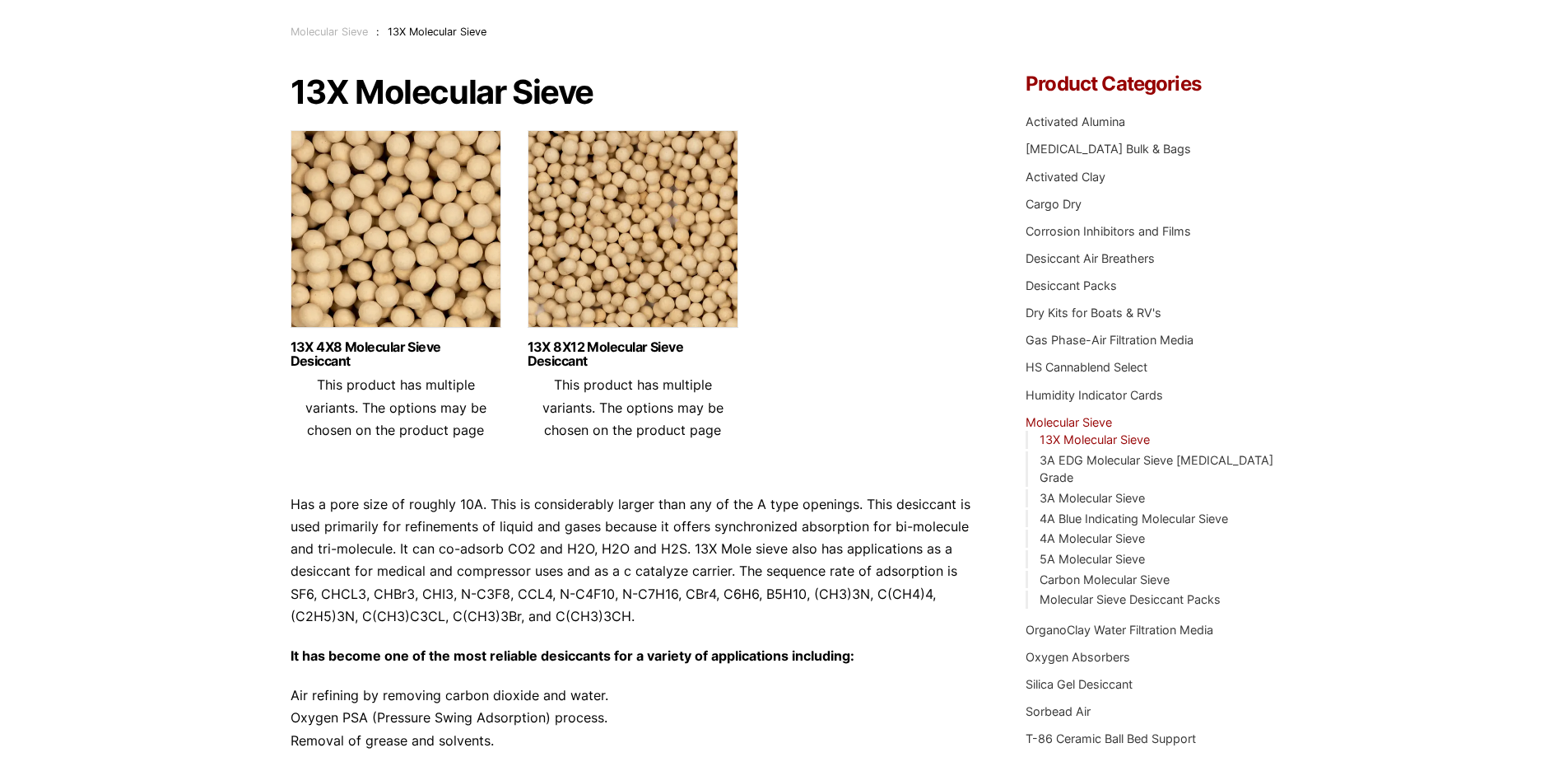
click at [241, 528] on div "Our website has detected that you are using an outdated browser that will preve…" at bounding box center [784, 574] width 1568 height 1352
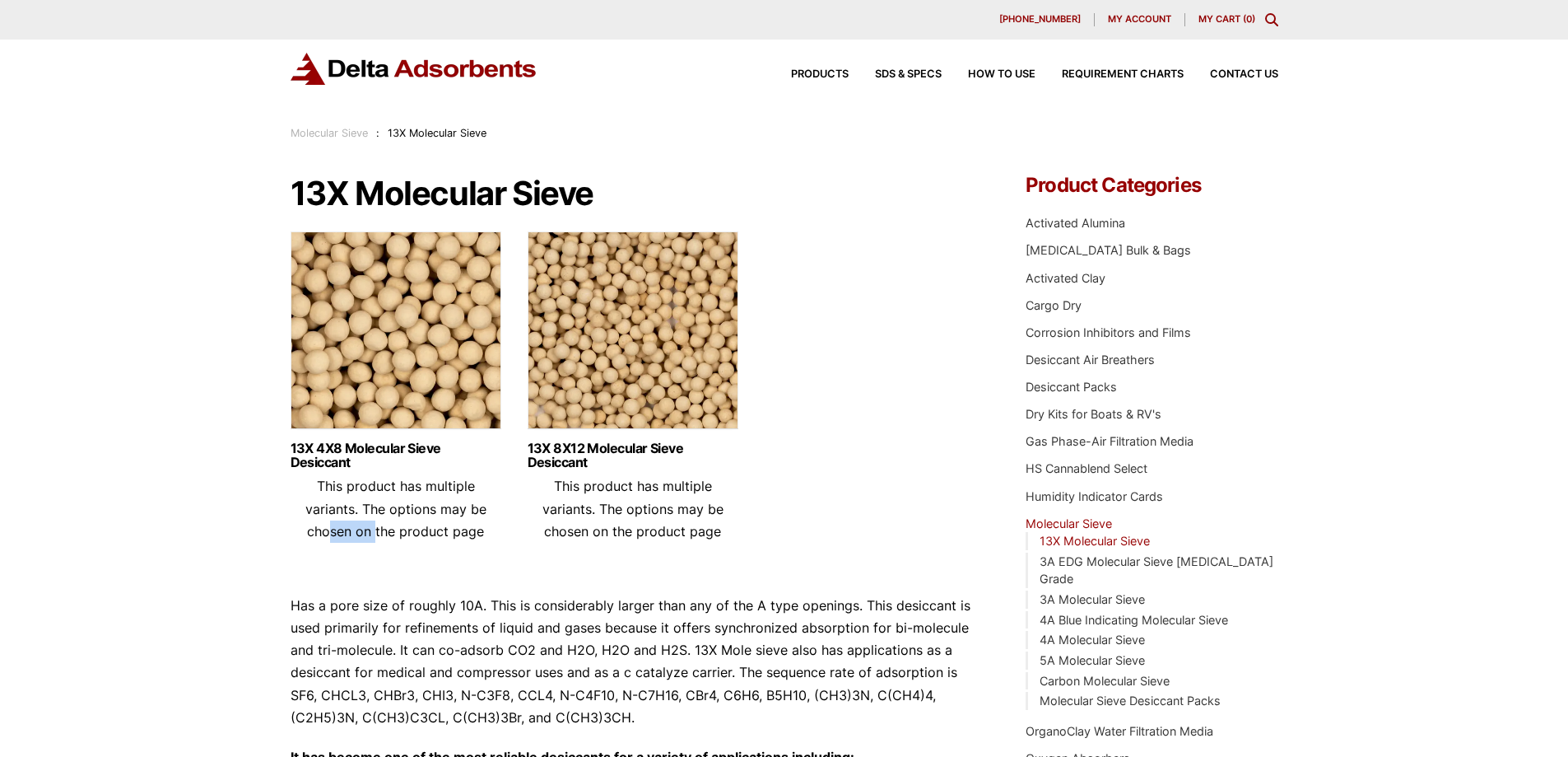
click at [241, 528] on div "Our website has detected that you are using an outdated browser that will preve…" at bounding box center [784, 676] width 1568 height 1352
drag, startPoint x: 237, startPoint y: 452, endPoint x: 264, endPoint y: 449, distance: 27.2
click at [237, 453] on div "Our website has detected that you are using an outdated browser that will preve…" at bounding box center [784, 676] width 1568 height 1352
drag, startPoint x: 832, startPoint y: 436, endPoint x: 822, endPoint y: 466, distance: 31.6
click at [822, 466] on ul "13X 4X8 Molecular Sieve Desiccant This product has multiple variants. The optio…" at bounding box center [633, 393] width 686 height 323
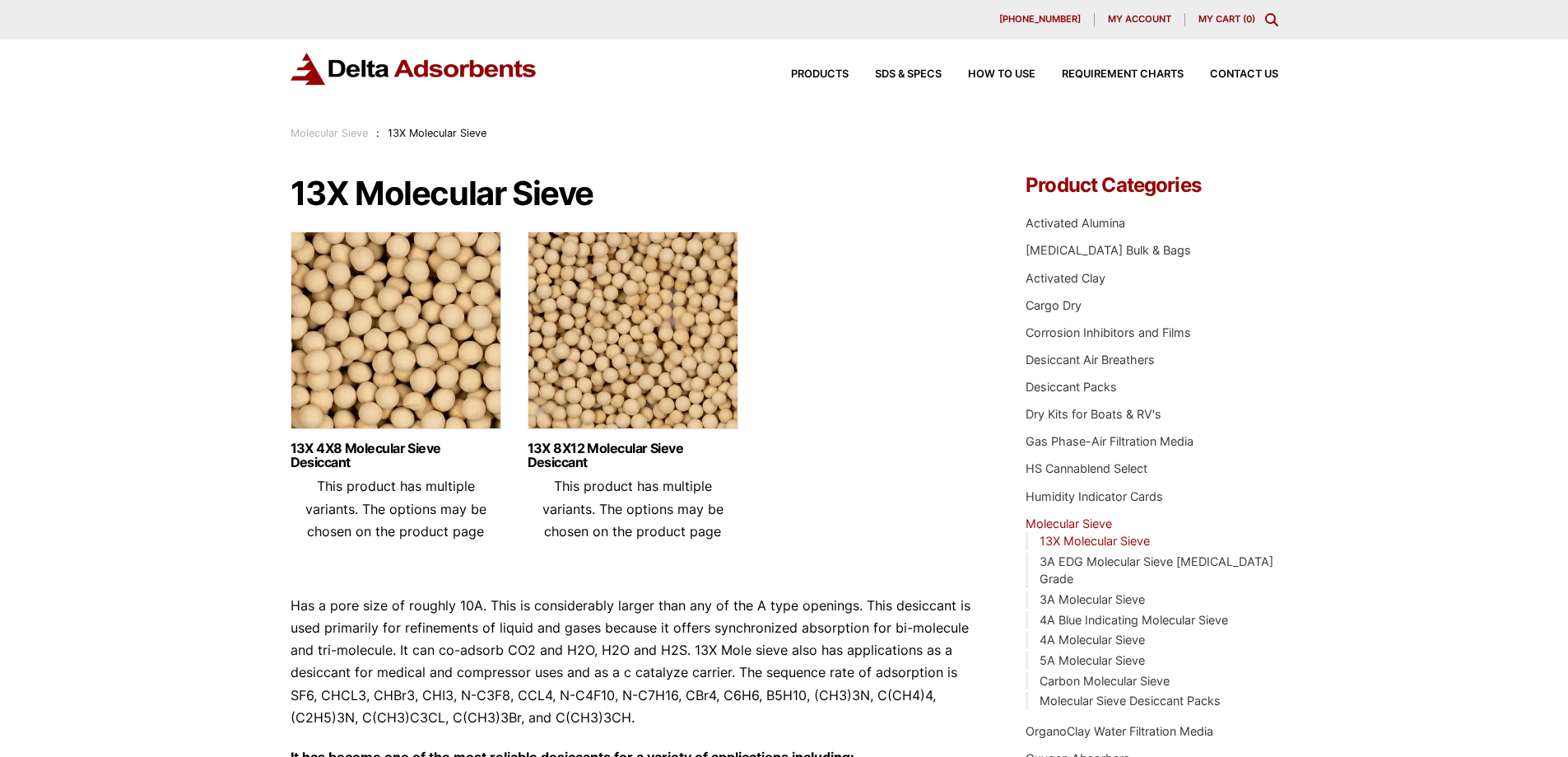
click at [828, 430] on ul "13X 4X8 Molecular Sieve Desiccant This product has multiple variants. The optio…" at bounding box center [633, 393] width 686 height 323
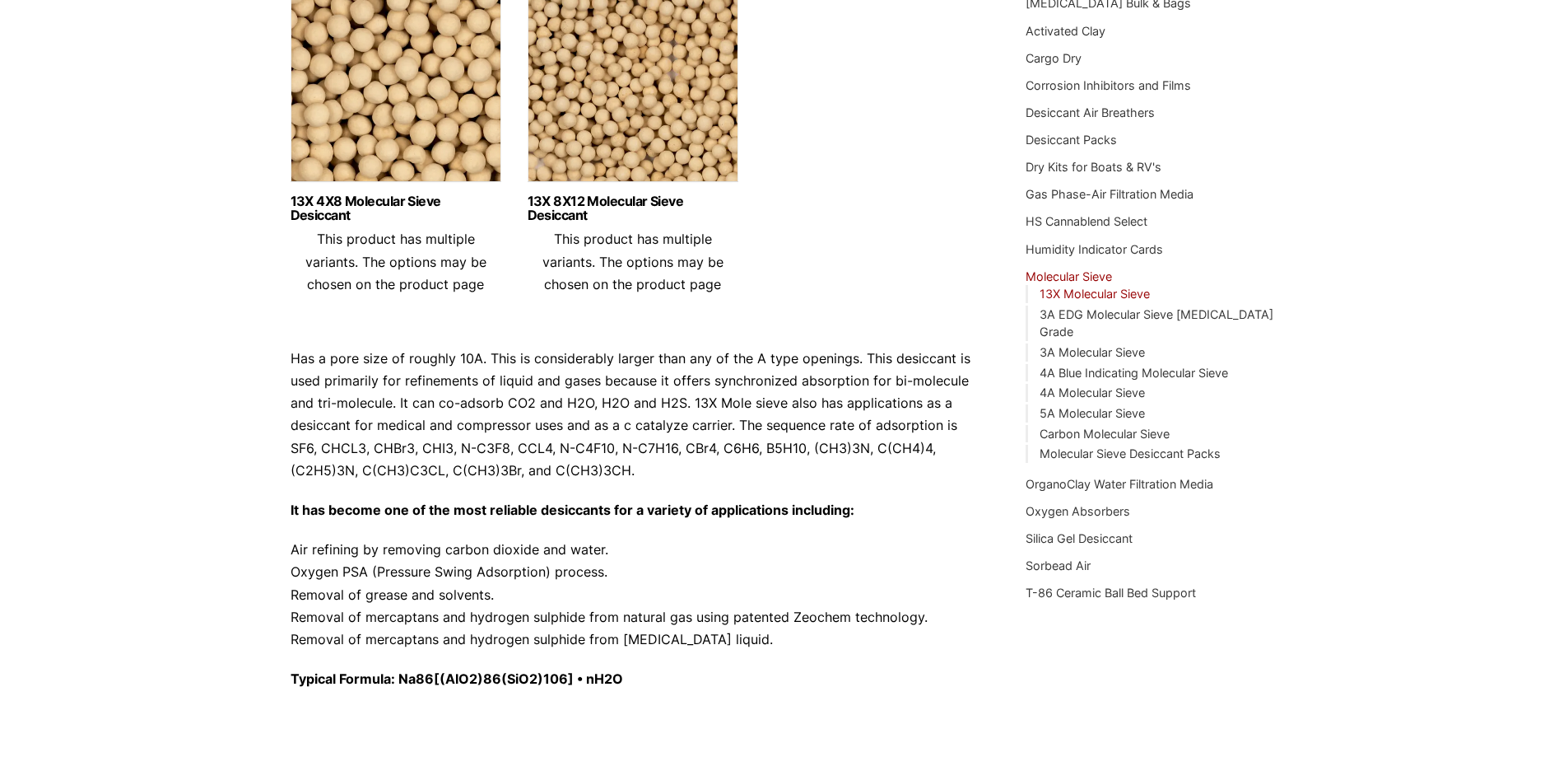
scroll to position [164, 0]
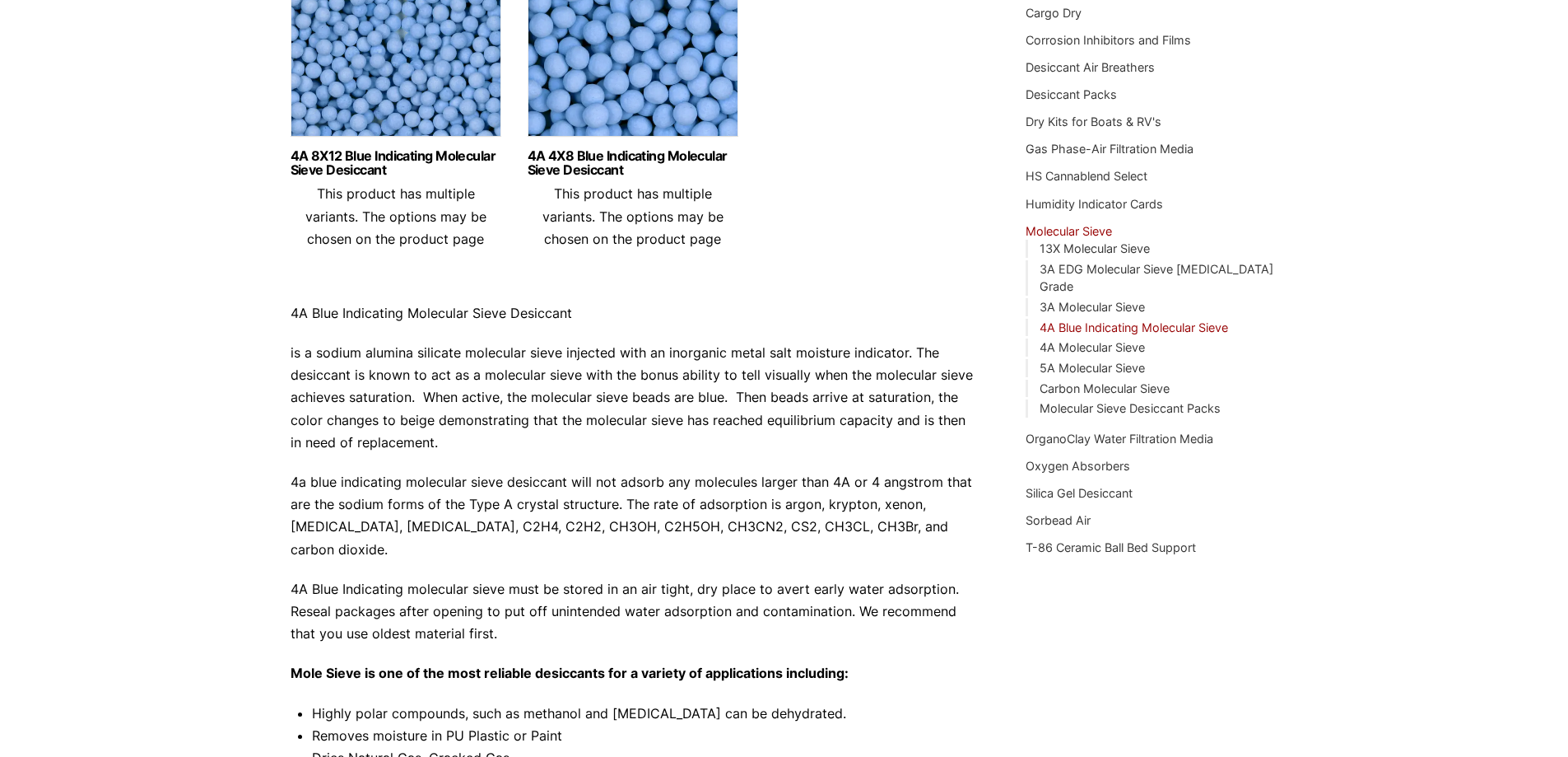
scroll to position [330, 0]
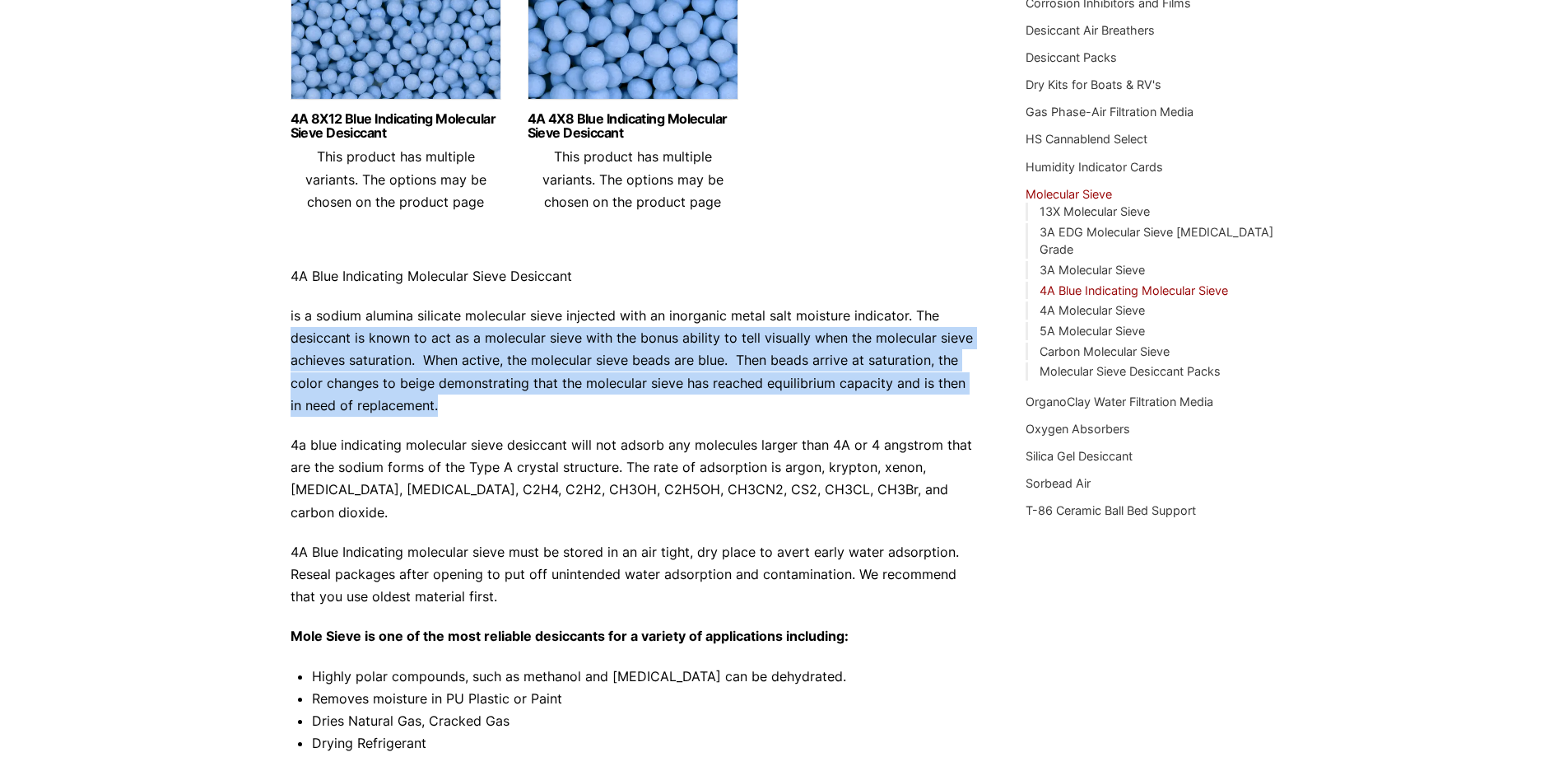
drag, startPoint x: 446, startPoint y: 400, endPoint x: 267, endPoint y: 347, distance: 186.7
click at [267, 347] on div "Our website has detected that you are using an outdated browser that will preve…" at bounding box center [784, 442] width 1568 height 1543
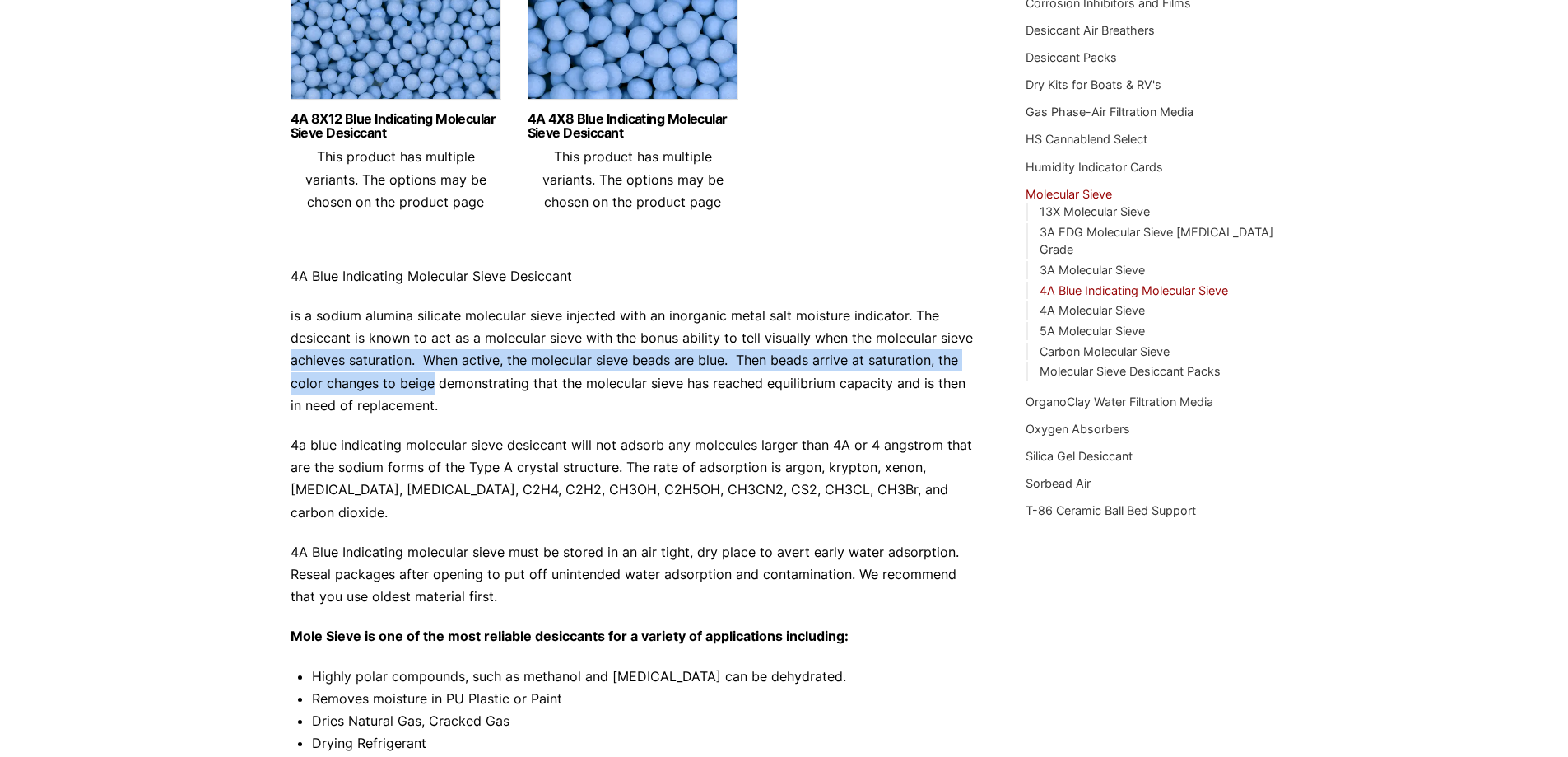
drag, startPoint x: 284, startPoint y: 352, endPoint x: 432, endPoint y: 384, distance: 151.4
click at [432, 384] on div "Our website has detected that you are using an outdated browser that will preve…" at bounding box center [784, 442] width 1568 height 1543
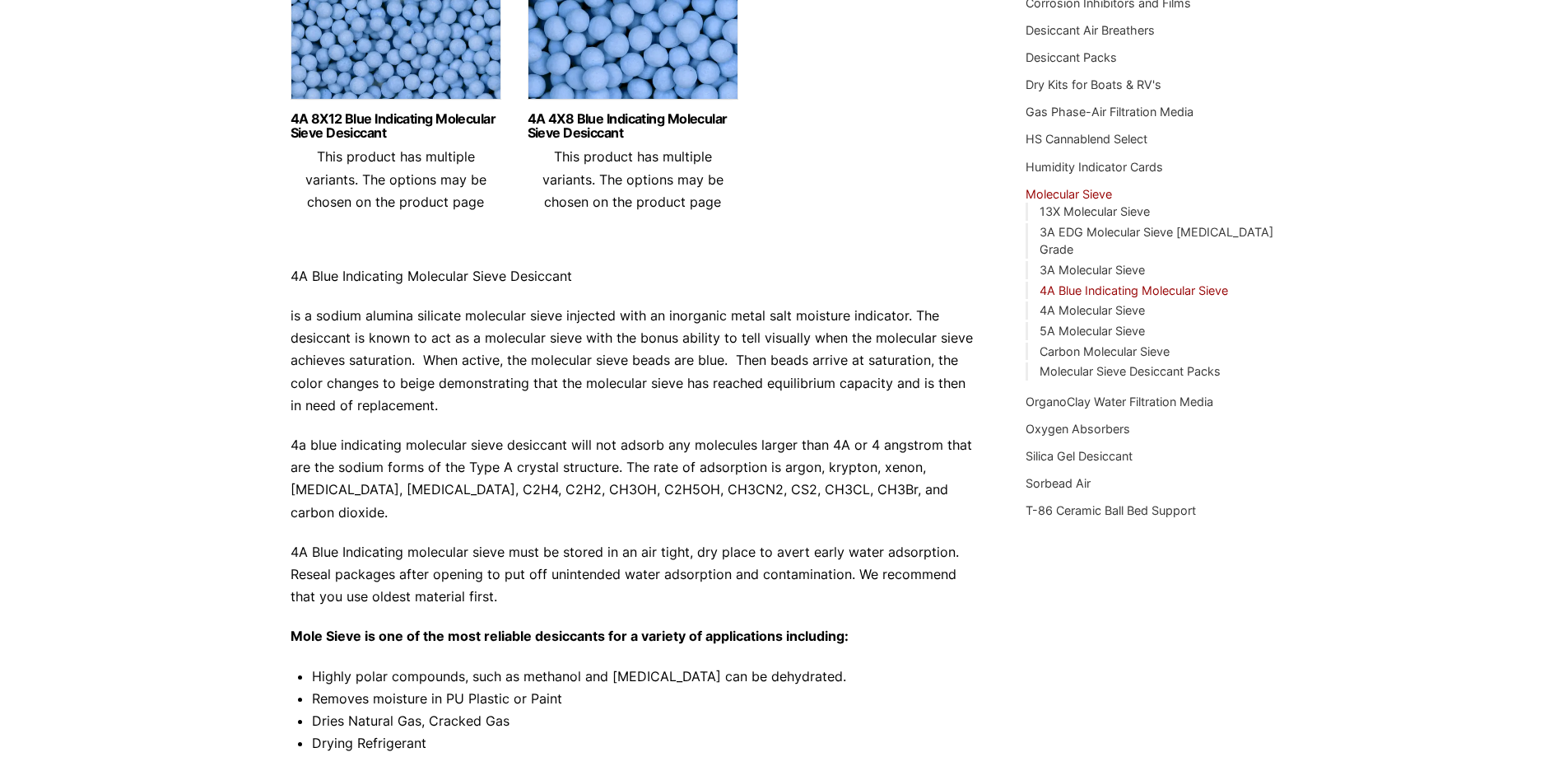
click at [440, 405] on p "is a sodium alumina silicate molecular sieve injected with an inorganic metal s…" at bounding box center [633, 361] width 686 height 112
click at [1069, 303] on link "4A Molecular Sieve" at bounding box center [1092, 310] width 105 height 14
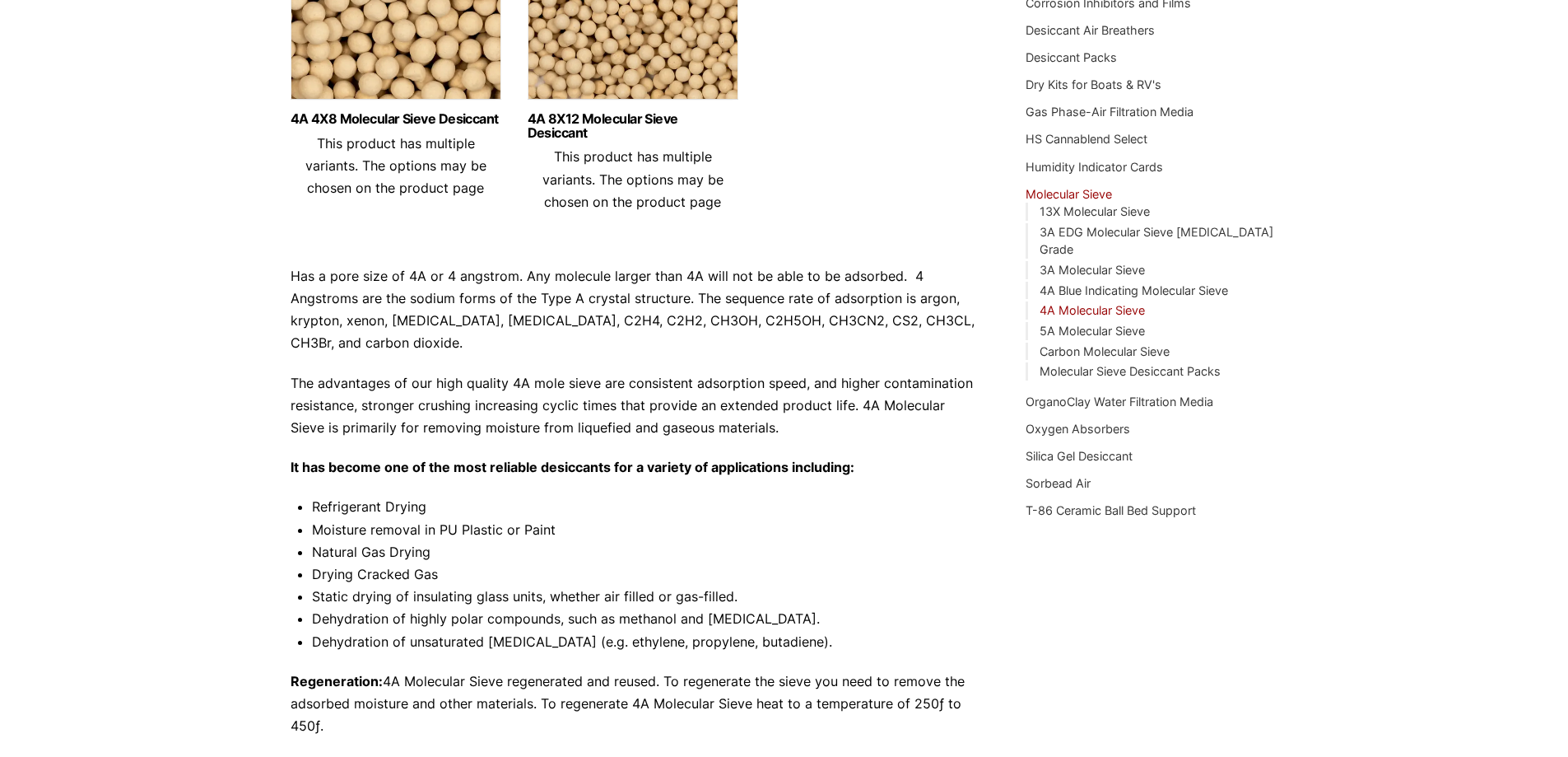
scroll to position [412, 0]
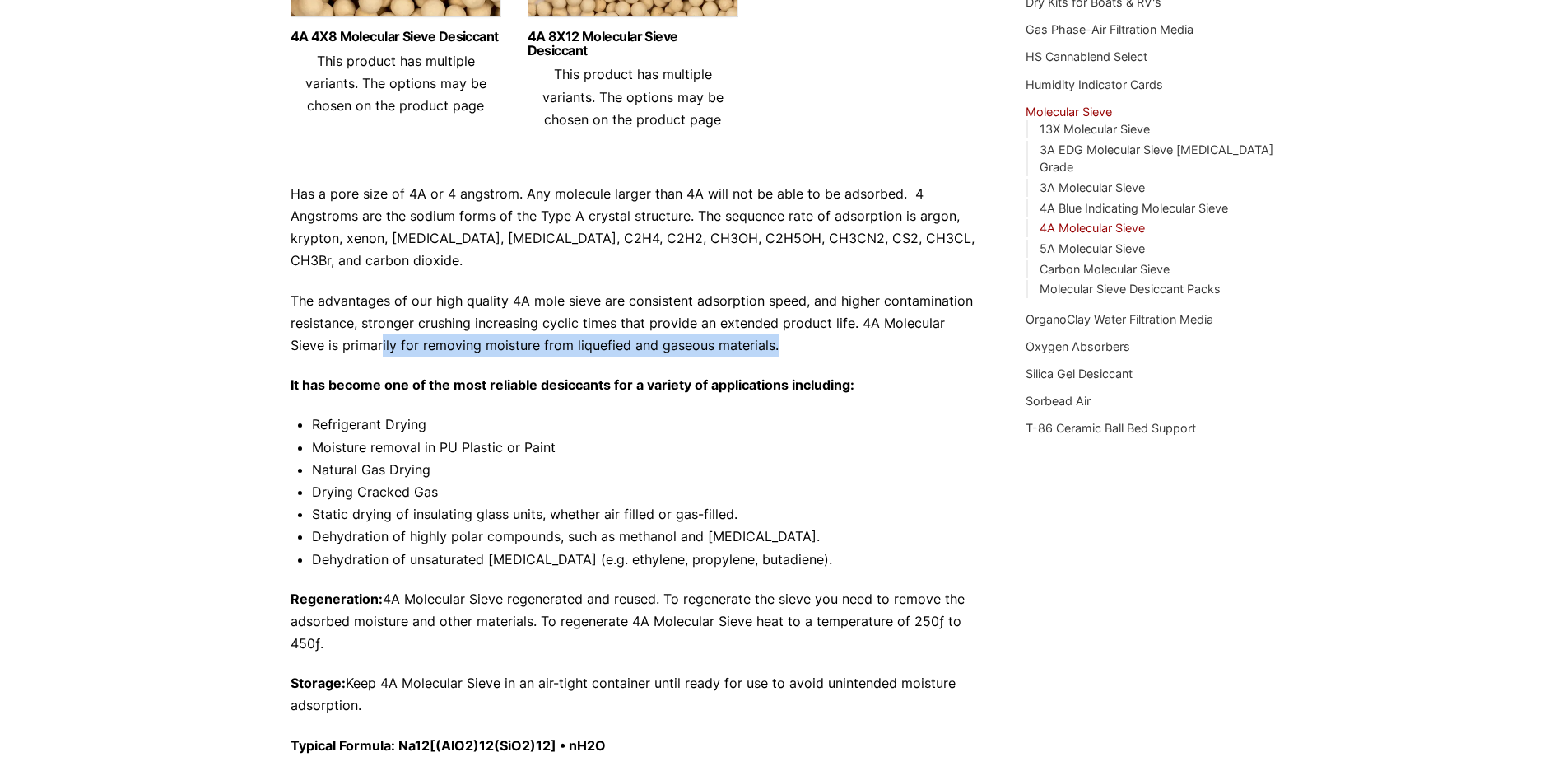
drag, startPoint x: 737, startPoint y: 347, endPoint x: 341, endPoint y: 350, distance: 396.0
click at [341, 350] on p "The advantages of our high quality 4A mole sieve are consistent adsorption spee…" at bounding box center [633, 323] width 686 height 68
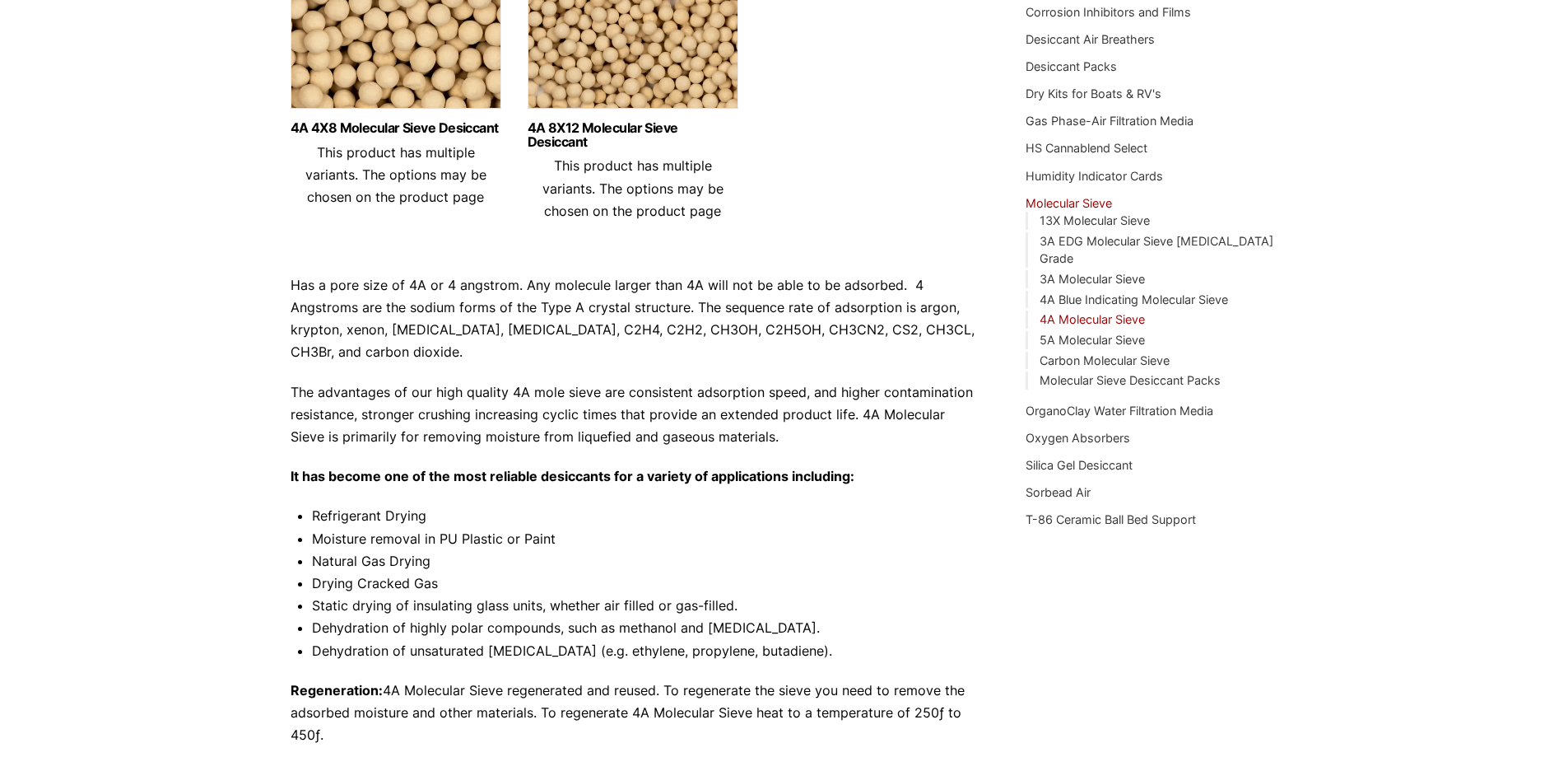
scroll to position [0, 0]
